Goal: Task Accomplishment & Management: Use online tool/utility

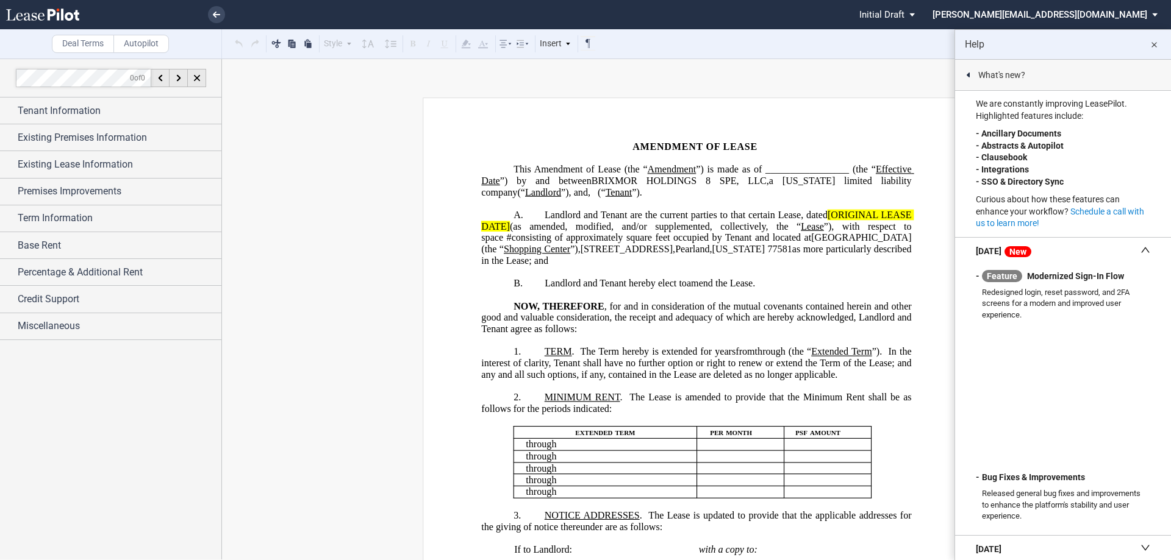
click at [1151, 39] on md-icon "close" at bounding box center [1153, 45] width 15 height 15
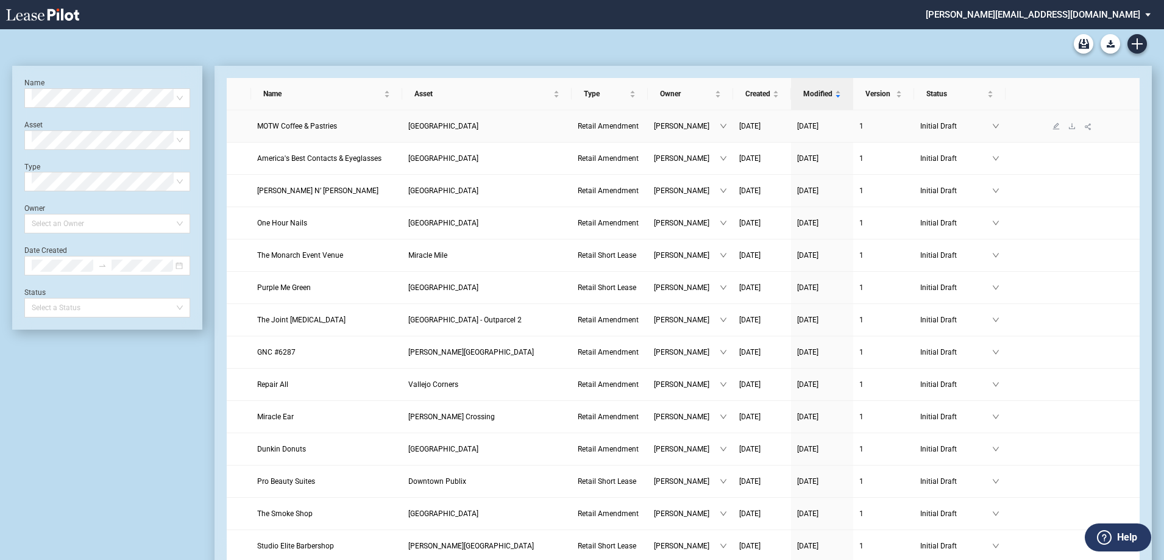
click at [296, 123] on span "MOTW Coffee & Pastries" at bounding box center [297, 126] width 80 height 9
click at [297, 127] on span "MOTW Coffee & Pastries" at bounding box center [297, 126] width 80 height 9
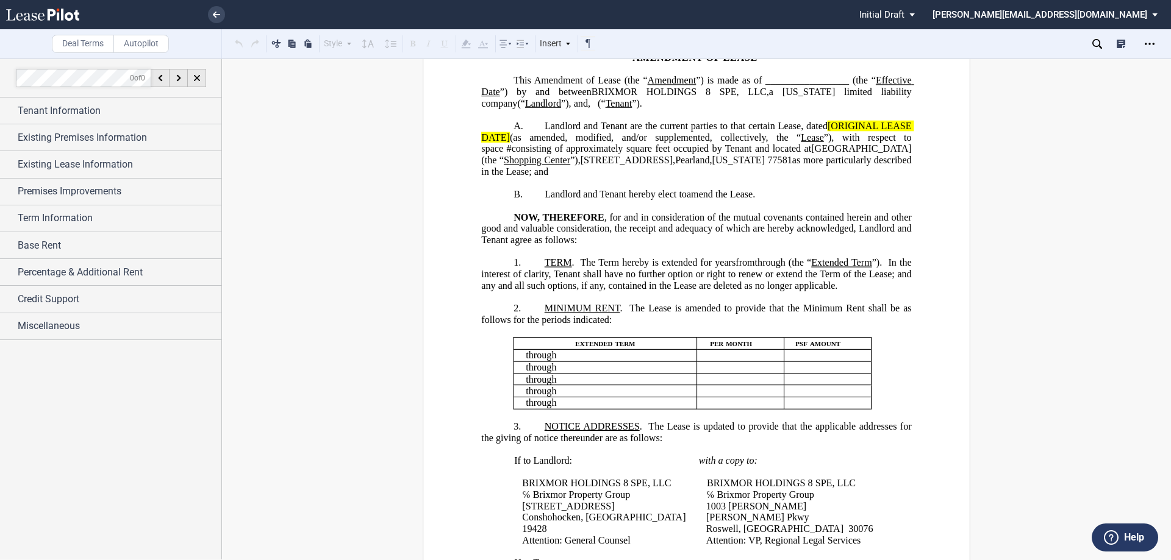
scroll to position [122, 0]
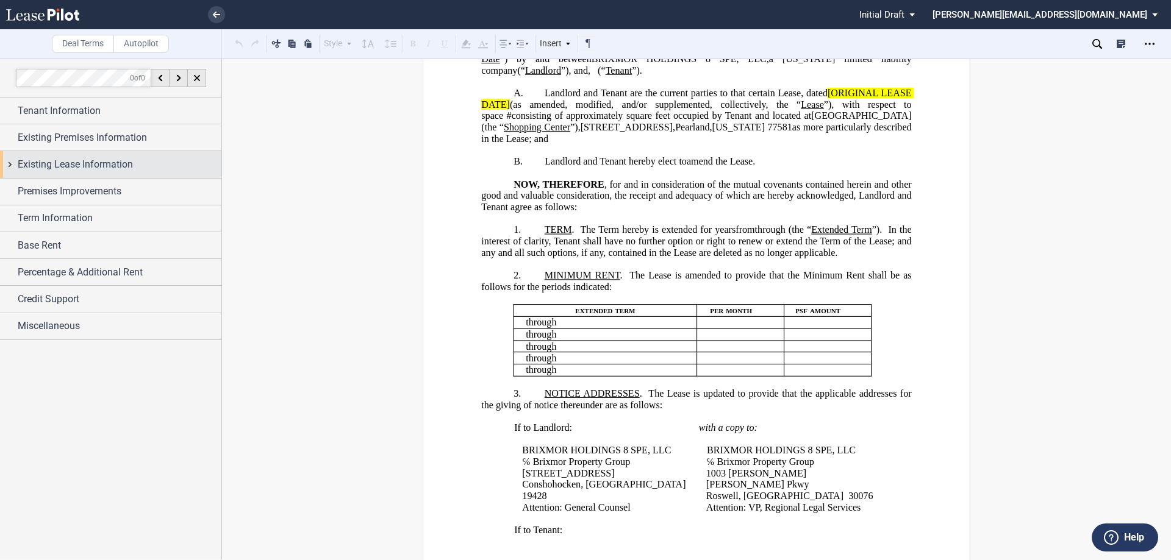
click at [97, 164] on span "Existing Lease Information" at bounding box center [75, 164] width 115 height 15
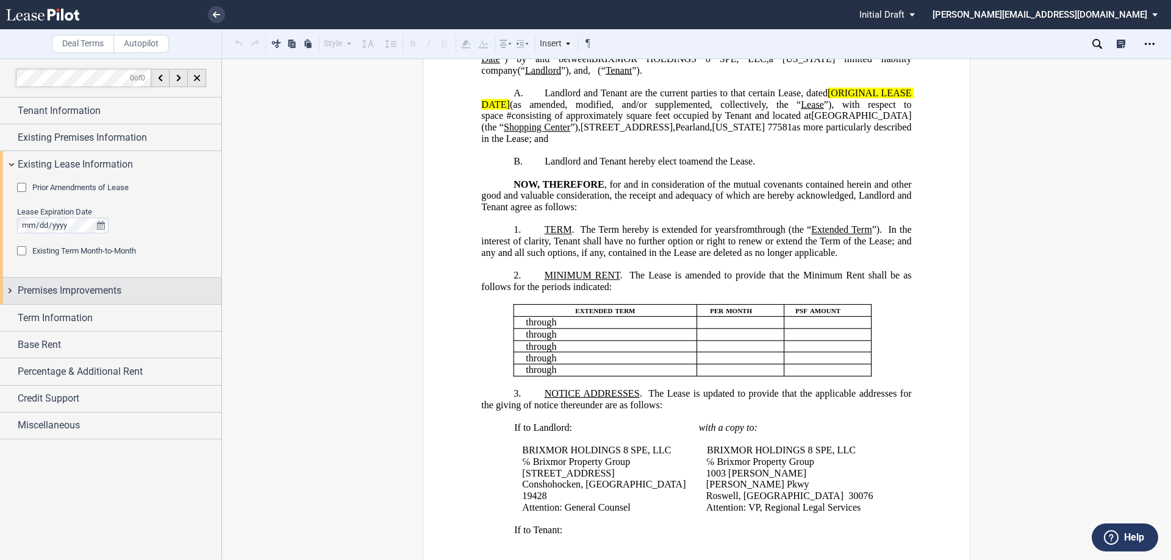
click at [97, 293] on span "Premises Improvements" at bounding box center [70, 290] width 104 height 15
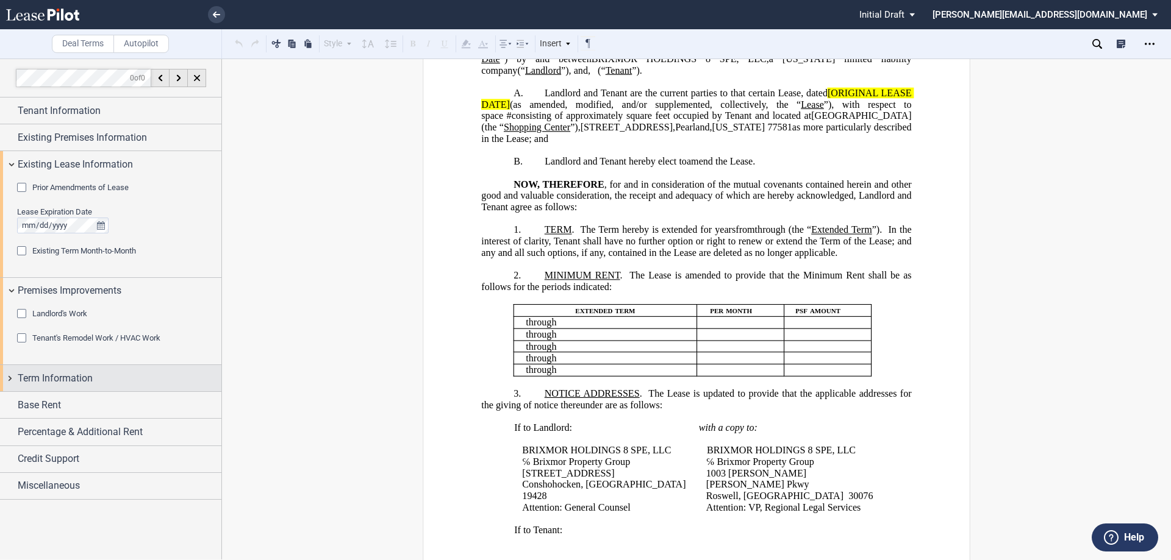
click at [91, 379] on span "Term Information" at bounding box center [55, 378] width 75 height 15
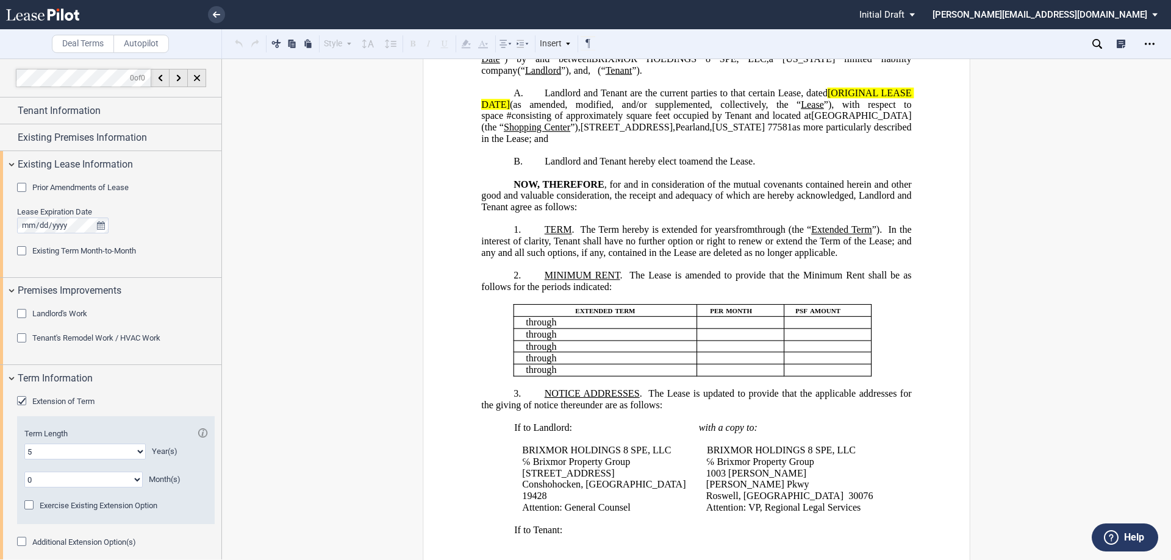
scroll to position [117, 0]
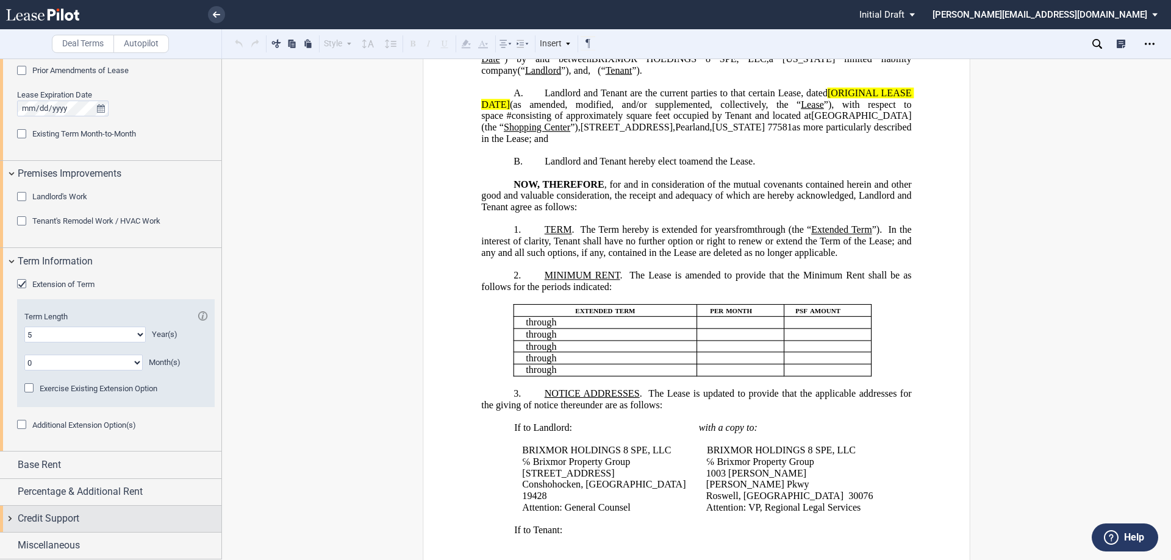
click at [94, 510] on div "Credit Support" at bounding box center [110, 519] width 221 height 26
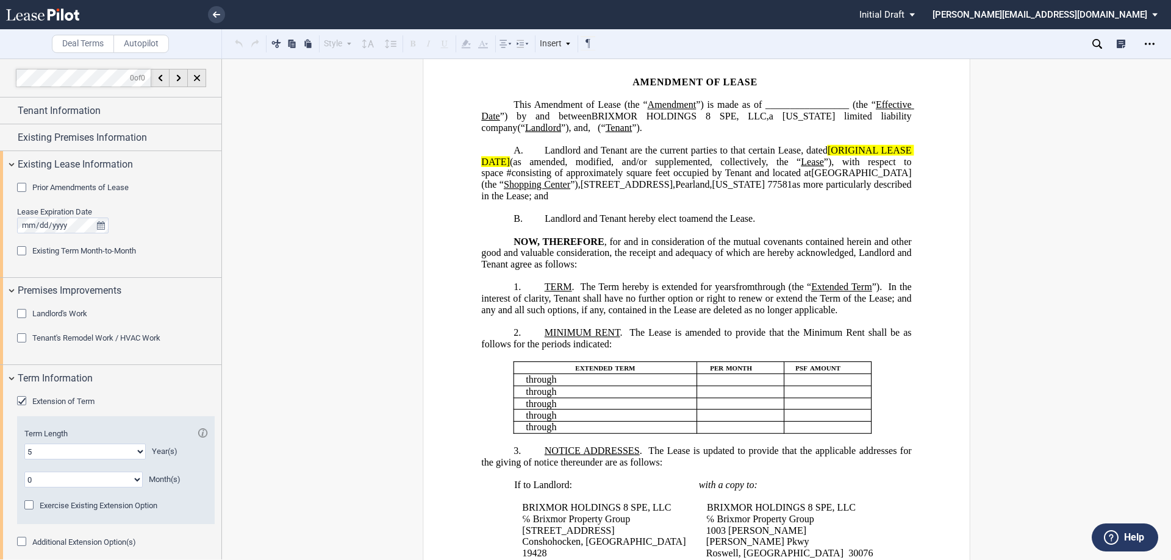
scroll to position [0, 0]
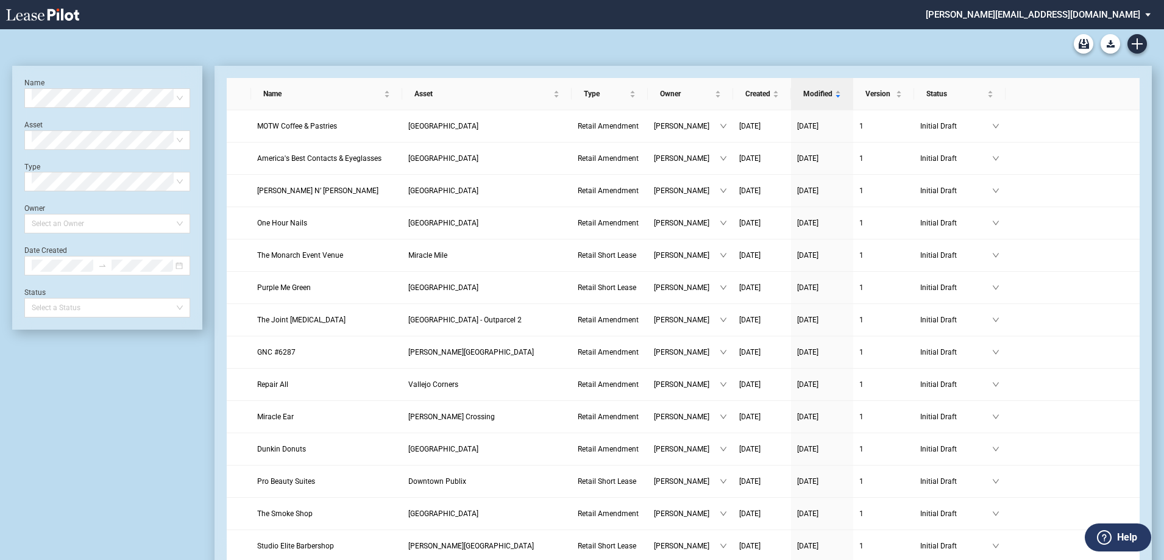
click at [93, 171] on div "[GEOGRAPHIC_DATA]" at bounding box center [107, 165] width 161 height 20
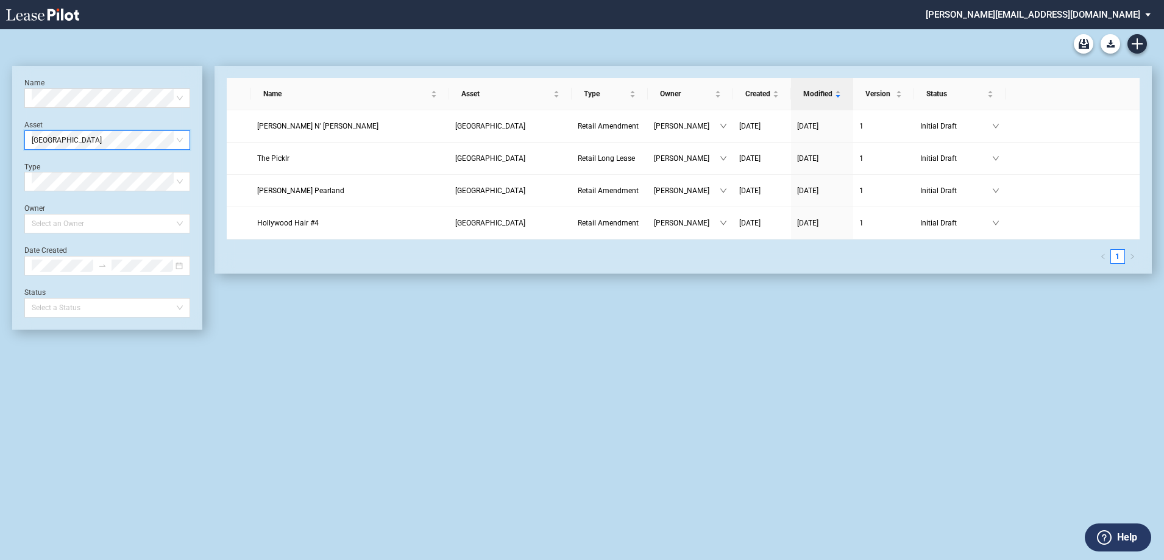
click at [94, 168] on div "Type Select Type" at bounding box center [107, 177] width 166 height 30
click at [296, 124] on span "[PERSON_NAME] N’ [PERSON_NAME]" at bounding box center [317, 126] width 121 height 9
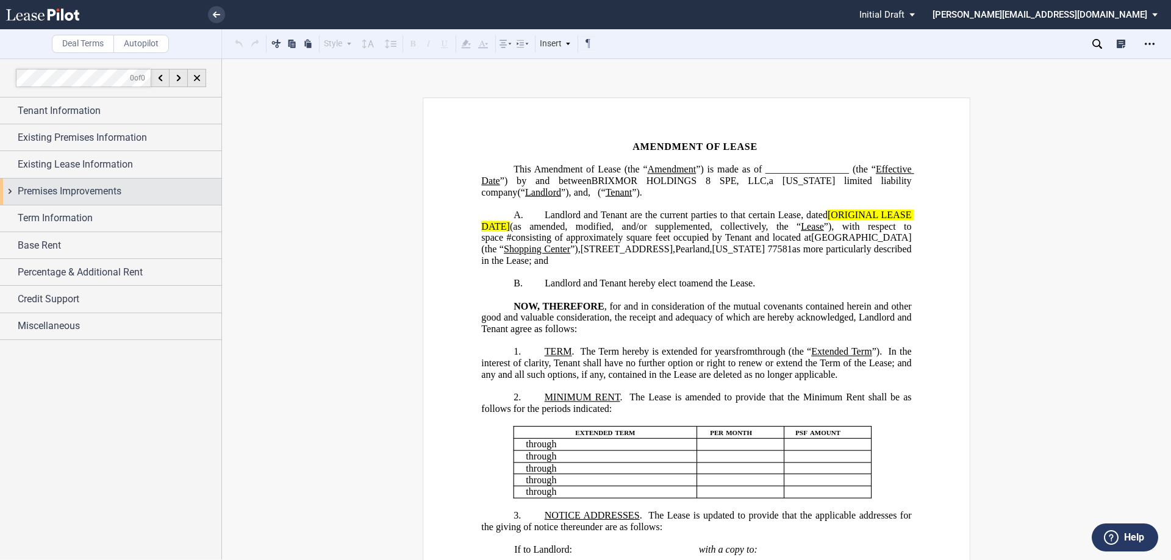
click at [104, 198] on span "Premises Improvements" at bounding box center [70, 191] width 104 height 15
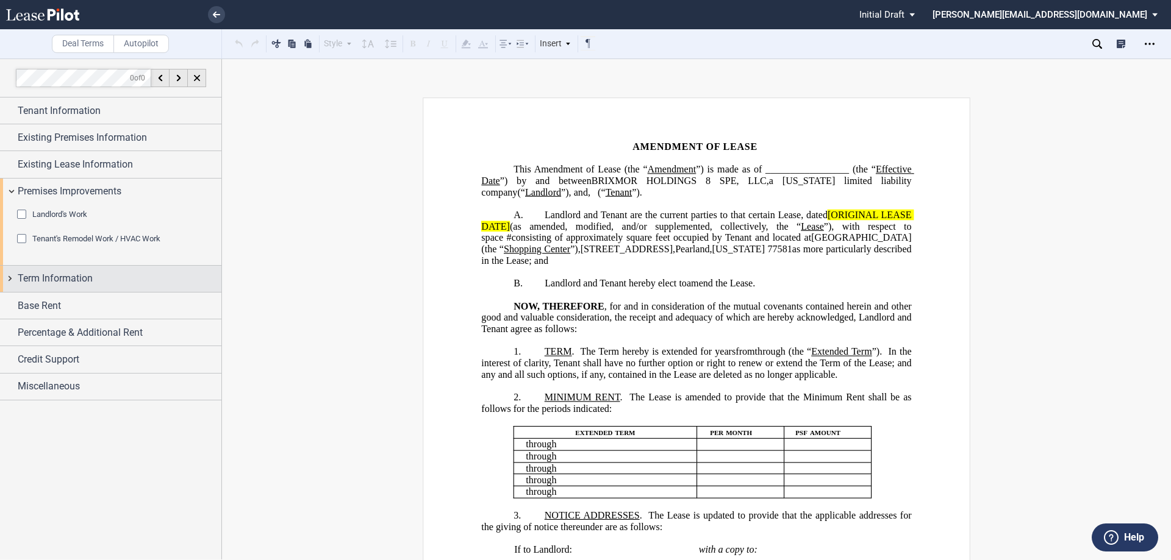
click at [91, 280] on span "Term Information" at bounding box center [55, 278] width 75 height 15
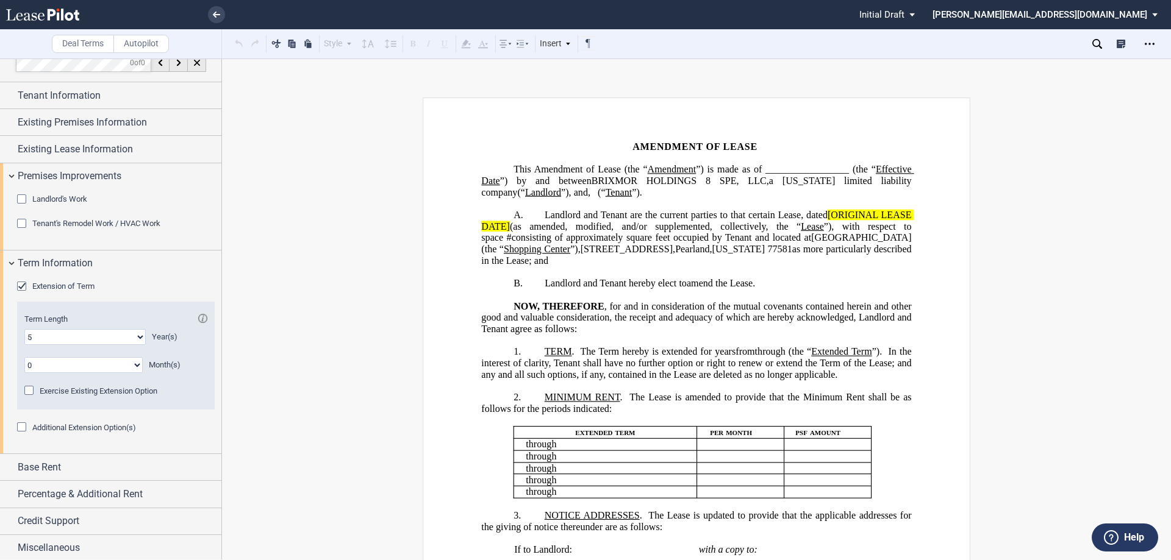
scroll to position [18, 0]
click at [79, 512] on span "Credit Support" at bounding box center [49, 519] width 62 height 15
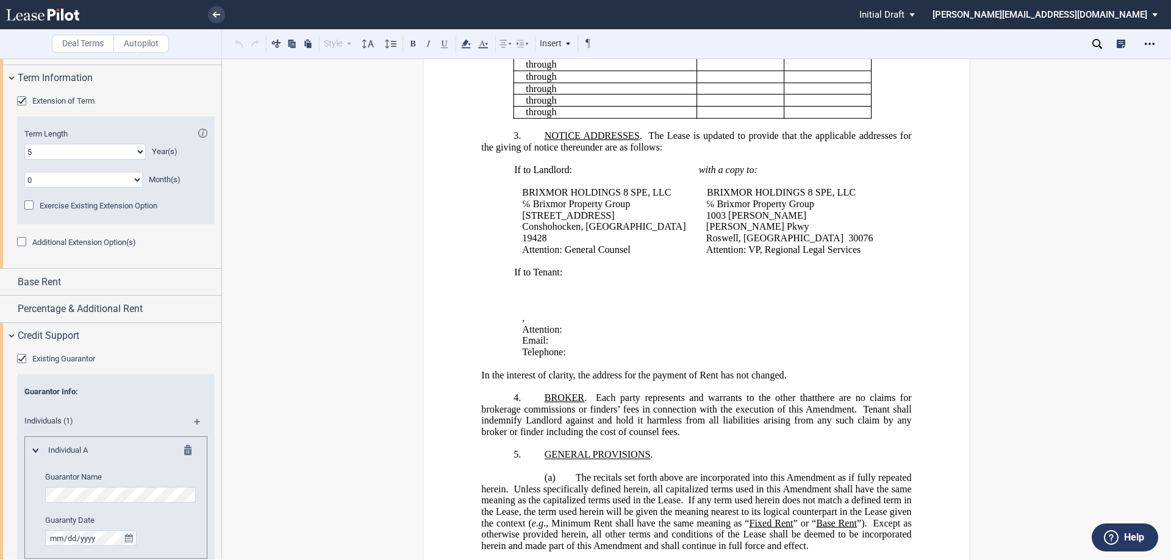
scroll to position [415, 0]
